Goal: Information Seeking & Learning: Learn about a topic

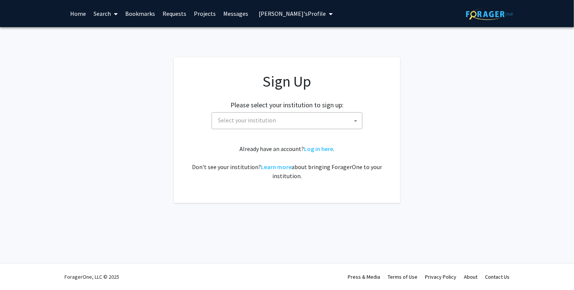
click at [301, 118] on span "Select your institution" at bounding box center [288, 120] width 147 height 15
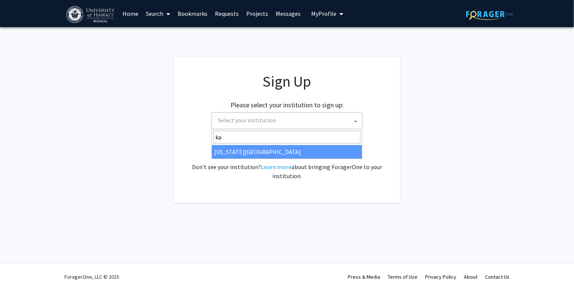
type input "k"
type input "man"
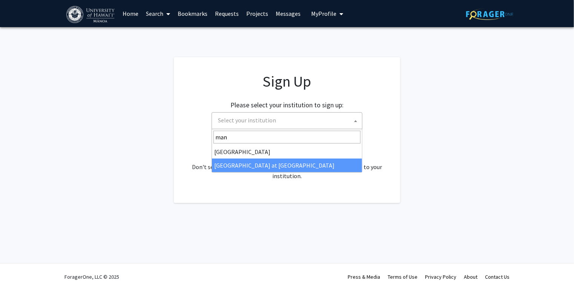
select select "18"
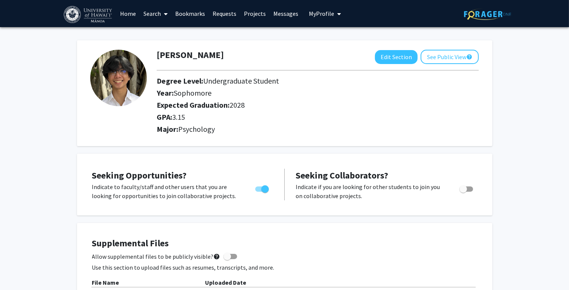
click at [227, 15] on link "Requests" at bounding box center [224, 13] width 31 height 26
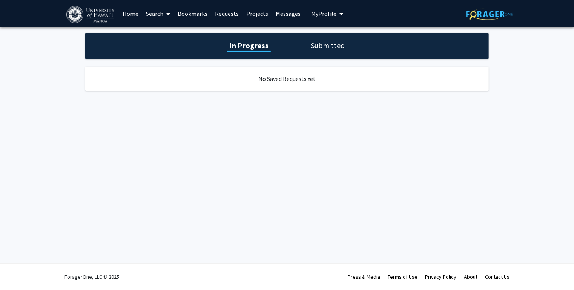
click at [258, 14] on link "Projects" at bounding box center [257, 13] width 29 height 26
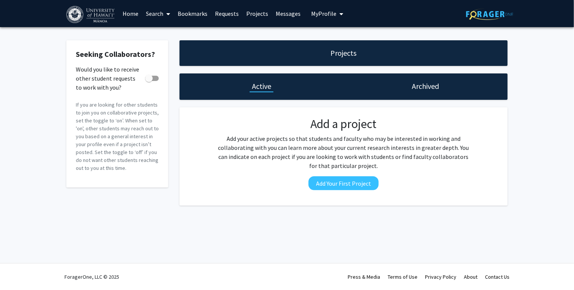
click at [138, 14] on link "Home" at bounding box center [130, 13] width 23 height 26
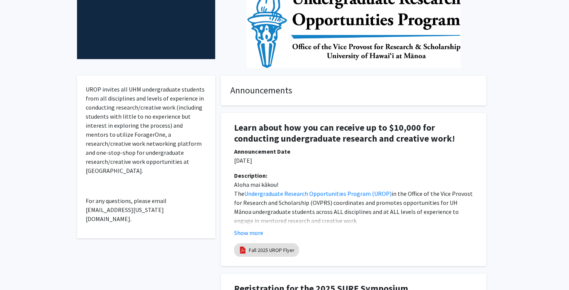
scroll to position [189, 0]
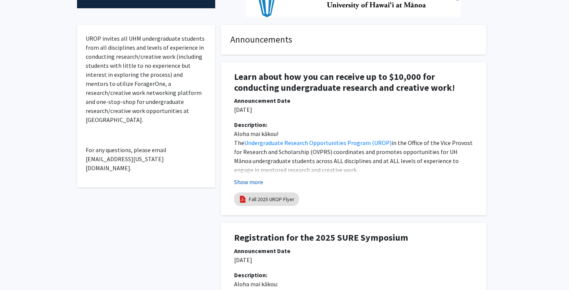
click at [254, 183] on button "Show more" at bounding box center [248, 182] width 29 height 9
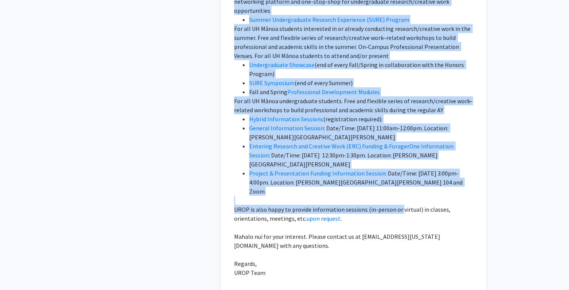
scroll to position [604, 0]
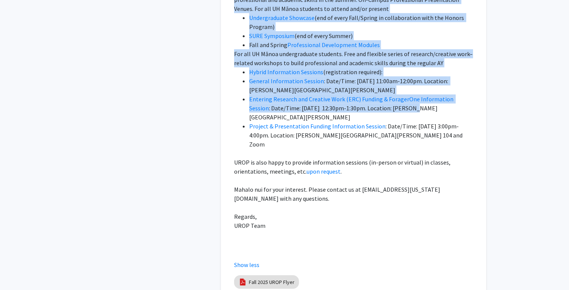
drag, startPoint x: 410, startPoint y: 142, endPoint x: 396, endPoint y: 108, distance: 36.9
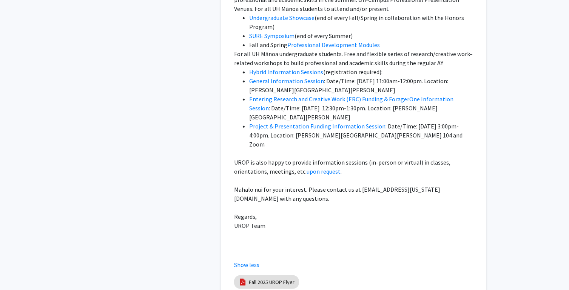
click at [410, 122] on li "Project & Presentation Funding Information Session : Date/Time: [DATE] 3:00pm-4…" at bounding box center [361, 135] width 224 height 27
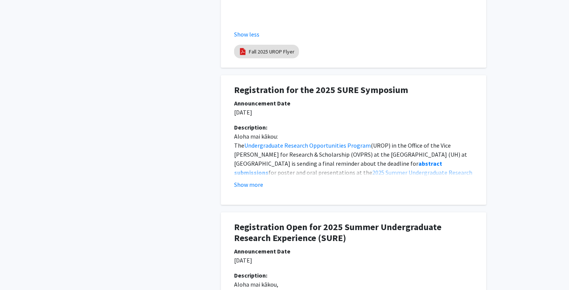
click at [240, 180] on button "Show more" at bounding box center [248, 184] width 29 height 9
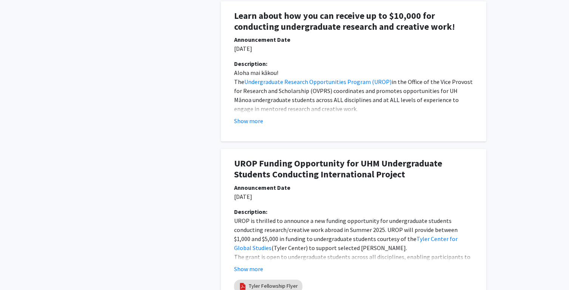
scroll to position [1692, 0]
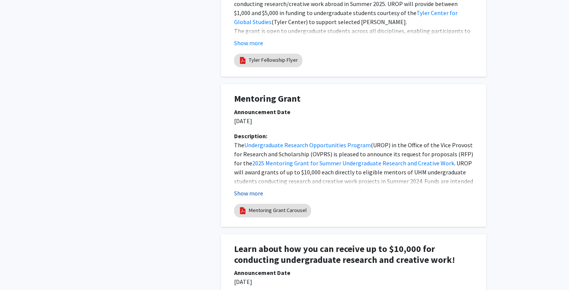
click at [243, 189] on button "Show more" at bounding box center [248, 193] width 29 height 9
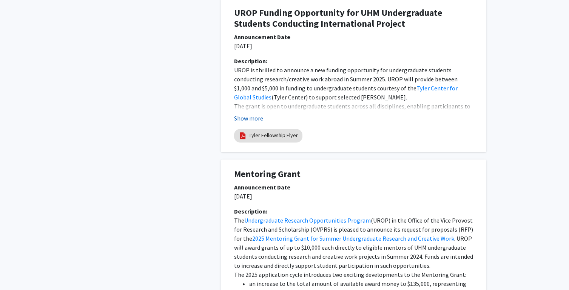
click at [256, 114] on button "Show more" at bounding box center [248, 118] width 29 height 9
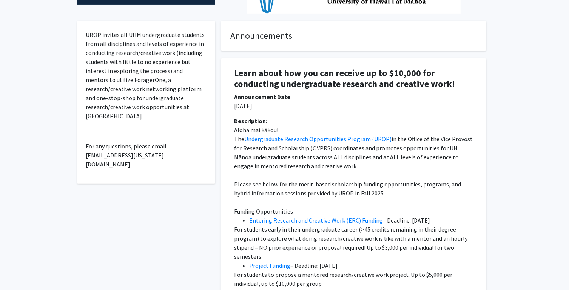
scroll to position [199, 0]
